Goal: Information Seeking & Learning: Learn about a topic

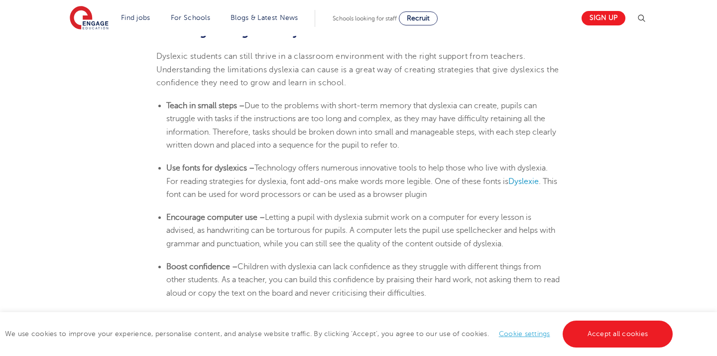
scroll to position [1622, 0]
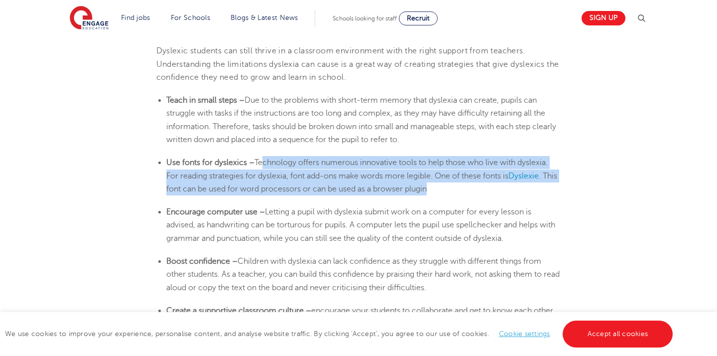
drag, startPoint x: 275, startPoint y: 152, endPoint x: 514, endPoint y: 175, distance: 240.7
click at [514, 175] on li "Use fonts for dyslexics – Technology offers numerous innovative tools to help t…" at bounding box center [363, 175] width 395 height 39
drag, startPoint x: 324, startPoint y: 144, endPoint x: 455, endPoint y: 184, distance: 136.8
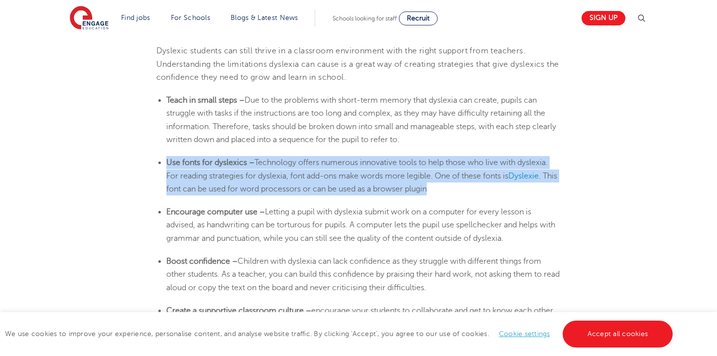
click at [455, 184] on li "Use fonts for dyslexics – Technology offers numerous innovative tools to help t…" at bounding box center [363, 175] width 395 height 39
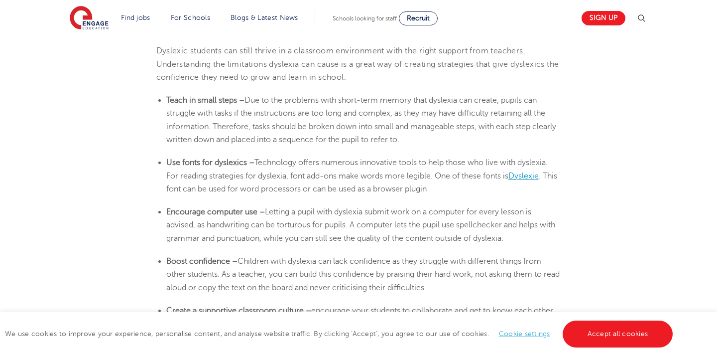
click at [508, 176] on span "Dyslexie" at bounding box center [523, 175] width 30 height 9
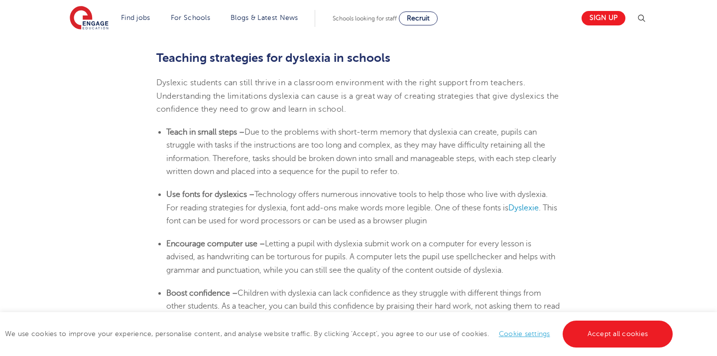
scroll to position [1589, 0]
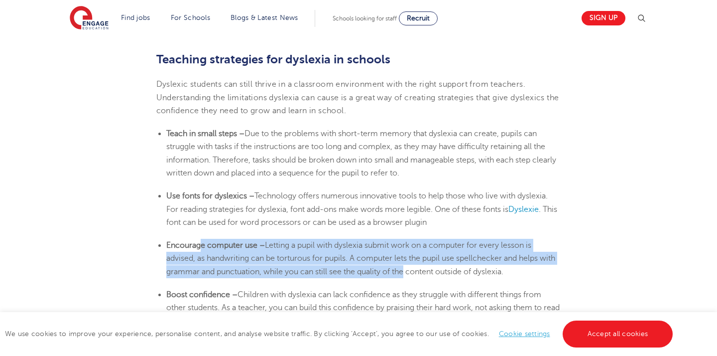
drag, startPoint x: 203, startPoint y: 231, endPoint x: 420, endPoint y: 260, distance: 219.1
click at [420, 260] on li "Encourage computer use – Letting a pupil with [MEDICAL_DATA] submit work on a c…" at bounding box center [363, 258] width 395 height 39
click at [420, 260] on span "Letting a pupil with dyslexia submit work on a computer for every lesson is adv…" at bounding box center [360, 258] width 389 height 35
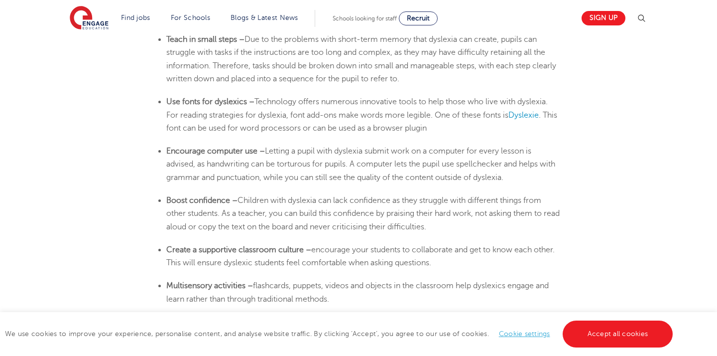
scroll to position [1683, 0]
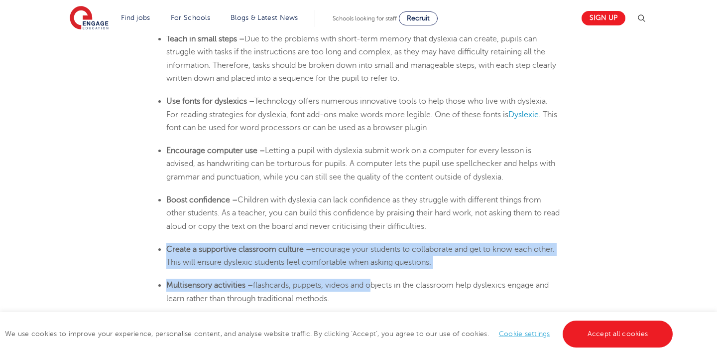
drag, startPoint x: 322, startPoint y: 223, endPoint x: 382, endPoint y: 277, distance: 80.4
click at [382, 280] on span "flashcards, puppets, videos and objects in the classroom help dyslexics engage …" at bounding box center [357, 291] width 382 height 22
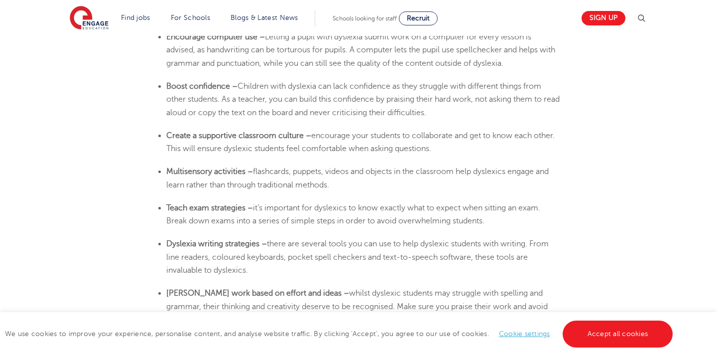
scroll to position [1800, 0]
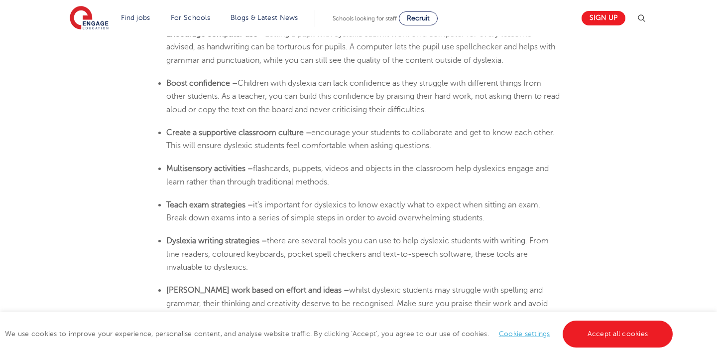
drag, startPoint x: 205, startPoint y: 231, endPoint x: 288, endPoint y: 249, distance: 85.3
click at [288, 249] on li "[MEDICAL_DATA] writing strategies – there are several tools you can use to help…" at bounding box center [363, 253] width 395 height 39
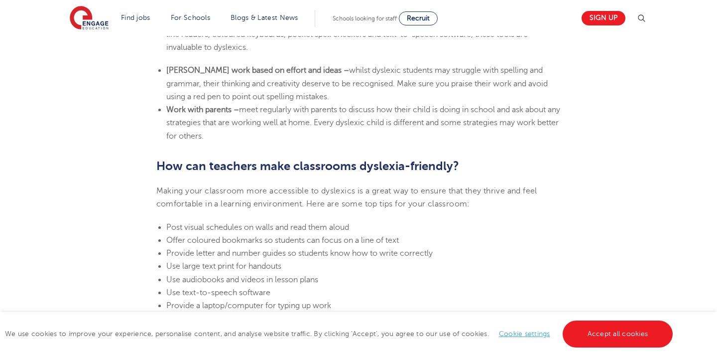
scroll to position [2025, 0]
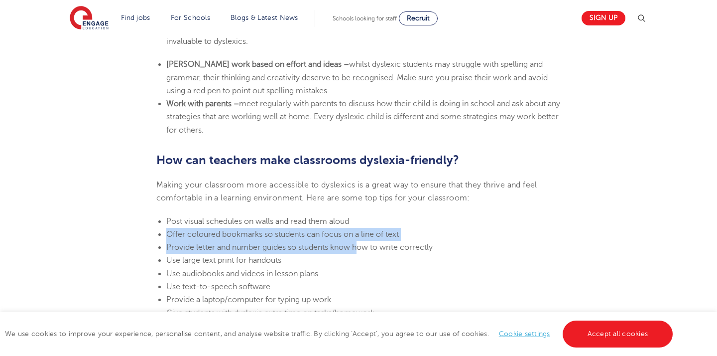
drag, startPoint x: 159, startPoint y: 215, endPoint x: 358, endPoint y: 233, distance: 199.0
click at [358, 233] on ul "Post visual schedules on walls and read them aloud Offer coloured bookmarks so …" at bounding box center [358, 287] width 405 height 144
click at [358, 243] on span "Provide letter and number guides so students know how to write correctly" at bounding box center [299, 247] width 266 height 9
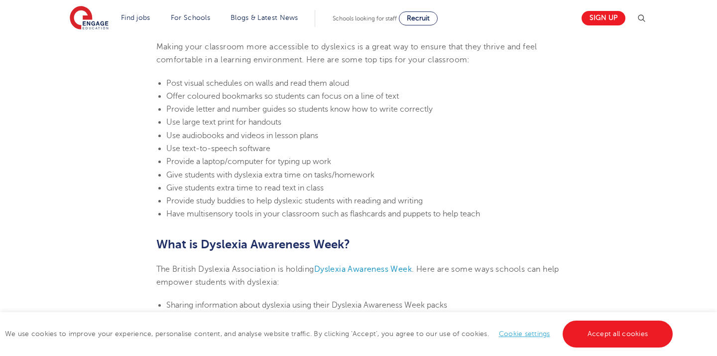
scroll to position [2159, 0]
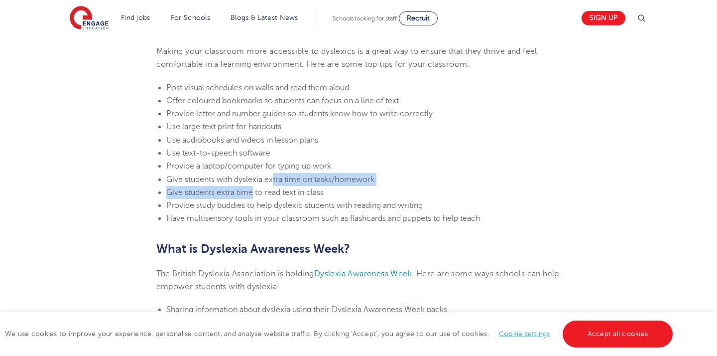
drag, startPoint x: 252, startPoint y: 176, endPoint x: 273, endPoint y: 162, distance: 25.0
click at [273, 162] on ul "Post visual schedules on walls and read them aloud Offer coloured bookmarks so …" at bounding box center [358, 153] width 405 height 144
click at [273, 175] on span "Give students with dyslexia extra time on tasks/homework" at bounding box center [270, 179] width 208 height 9
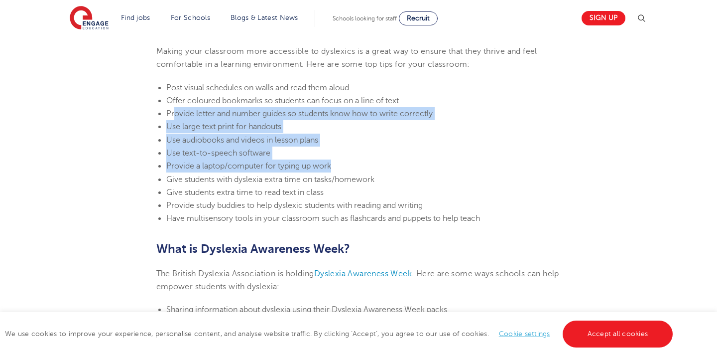
drag, startPoint x: 332, startPoint y: 146, endPoint x: 173, endPoint y: 94, distance: 167.4
click at [173, 94] on ul "Post visual schedules on walls and read them aloud Offer coloured bookmarks so …" at bounding box center [358, 153] width 405 height 144
click at [173, 107] on li "Provide letter and number guides so students know how to write correctly" at bounding box center [363, 113] width 395 height 13
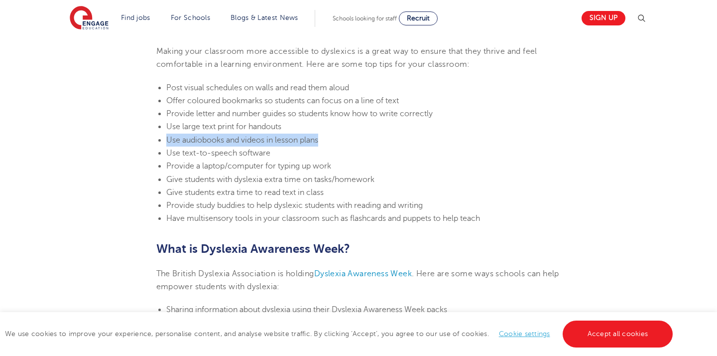
drag, startPoint x: 331, startPoint y: 121, endPoint x: 313, endPoint y: 111, distance: 20.5
click at [313, 111] on ul "Post visual schedules on walls and read them aloud Offer coloured bookmarks so …" at bounding box center [358, 153] width 405 height 144
click at [313, 120] on li "Use large text print for handouts" at bounding box center [363, 126] width 395 height 13
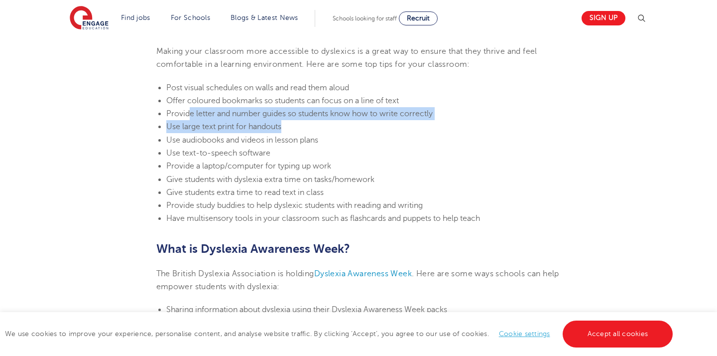
drag, startPoint x: 313, startPoint y: 111, endPoint x: 189, endPoint y: 100, distance: 124.0
click at [189, 100] on ul "Post visual schedules on walls and read them aloud Offer coloured bookmarks so …" at bounding box center [358, 153] width 405 height 144
click at [189, 109] on span "Provide letter and number guides so students know how to write correctly" at bounding box center [299, 113] width 266 height 9
drag, startPoint x: 164, startPoint y: 95, endPoint x: 445, endPoint y: 101, distance: 280.4
click at [445, 101] on ul "Post visual schedules on walls and read them aloud Offer coloured bookmarks so …" at bounding box center [358, 153] width 405 height 144
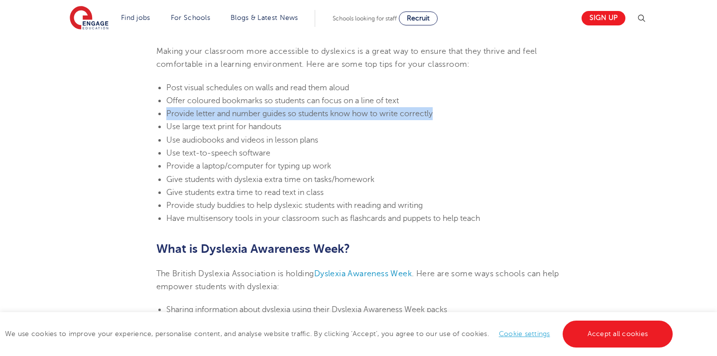
click at [445, 107] on li "Provide letter and number guides so students know how to write correctly" at bounding box center [363, 113] width 395 height 13
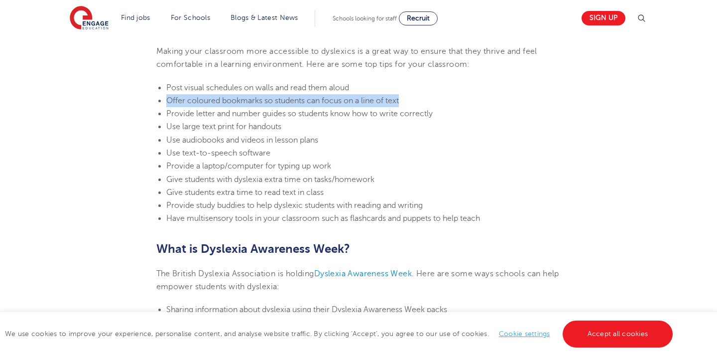
drag, startPoint x: 433, startPoint y: 84, endPoint x: 157, endPoint y: 86, distance: 275.4
click at [166, 94] on li "Offer coloured bookmarks so students can focus on a line of text" at bounding box center [363, 100] width 395 height 13
click at [163, 90] on ul "Post visual schedules on walls and read them aloud Offer coloured bookmarks so …" at bounding box center [358, 153] width 405 height 144
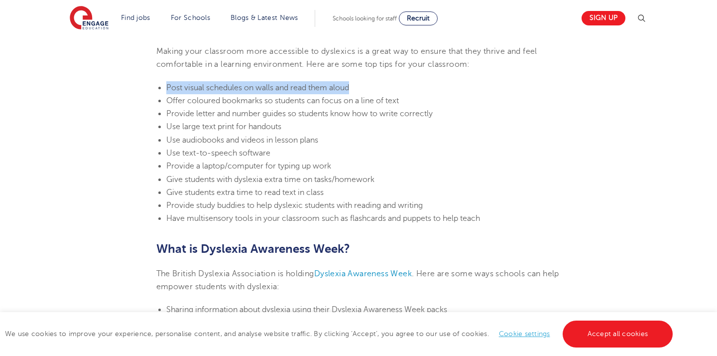
drag, startPoint x: 167, startPoint y: 74, endPoint x: 353, endPoint y: 76, distance: 186.3
click at [353, 81] on li "Post visual schedules on walls and read them aloud" at bounding box center [363, 87] width 395 height 13
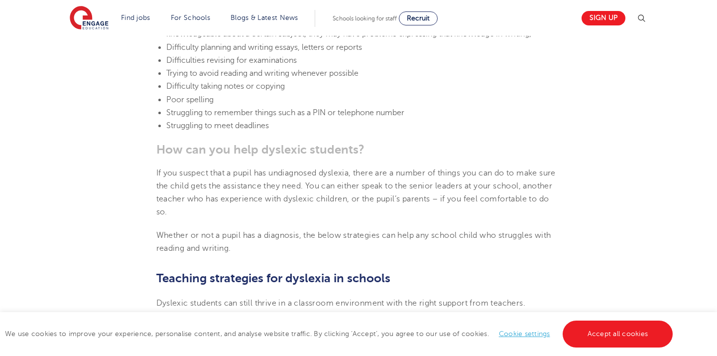
scroll to position [1374, 0]
